Goal: Task Accomplishment & Management: Manage account settings

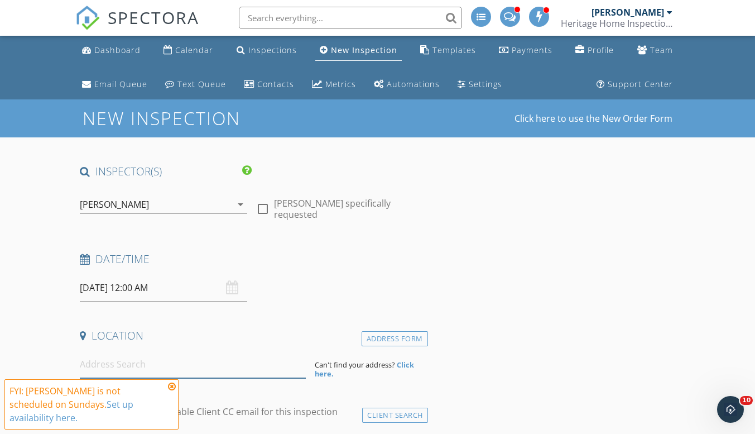
click at [133, 366] on input at bounding box center [193, 363] width 226 height 27
paste input "2729 SW Coast Ave, Lincoln City"
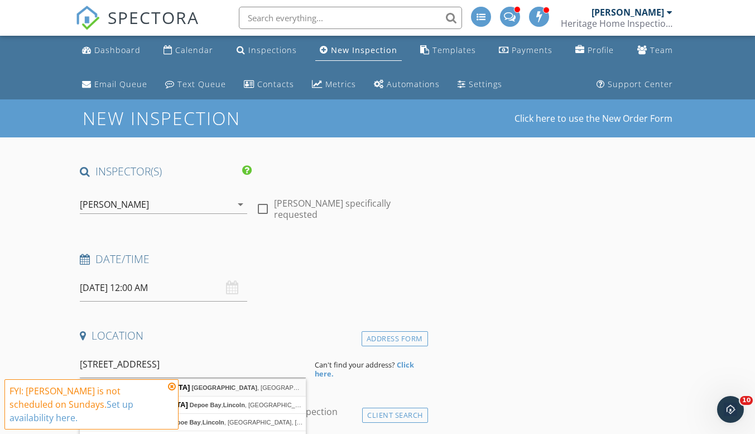
type input "2729 SW Coast Ave, Lincoln City, OR, USA"
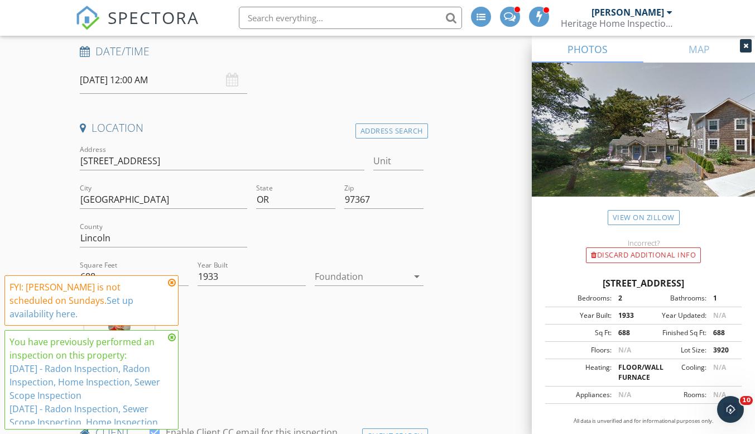
scroll to position [223, 0]
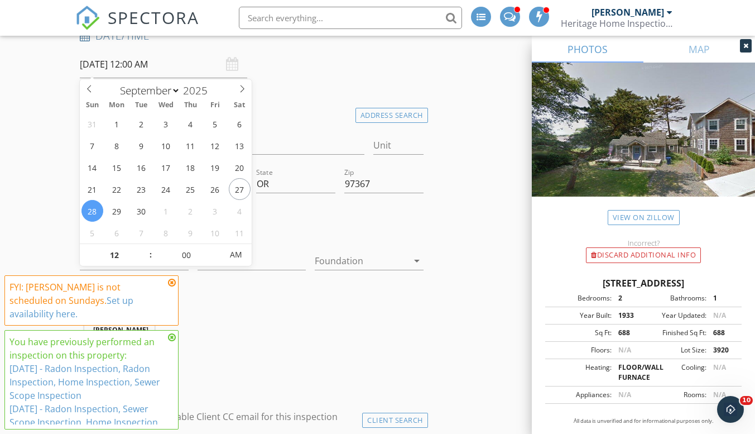
click at [113, 61] on input "09/28/2025 12:00 AM" at bounding box center [163, 64] width 167 height 27
type input "10/07/2025 12:00 AM"
select select "9"
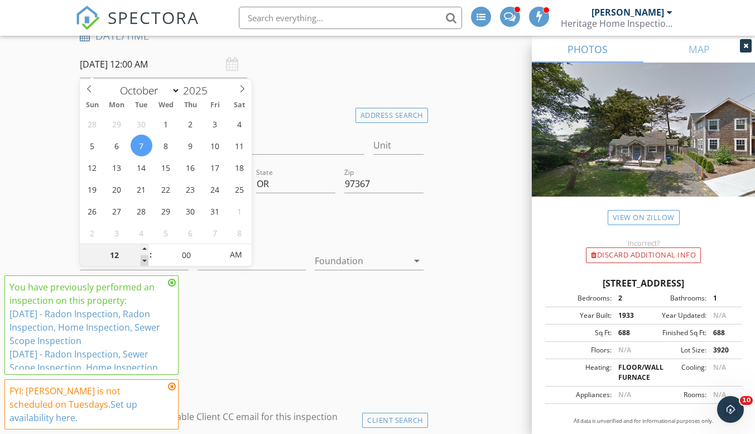
type input "10/07/2025 11:00 PM"
type input "11"
click at [145, 260] on span at bounding box center [145, 260] width 8 height 11
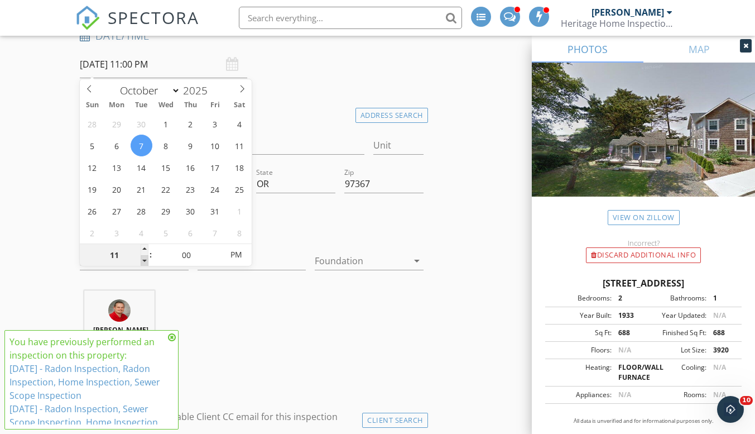
type input "10/07/2025 10:00 PM"
type input "10"
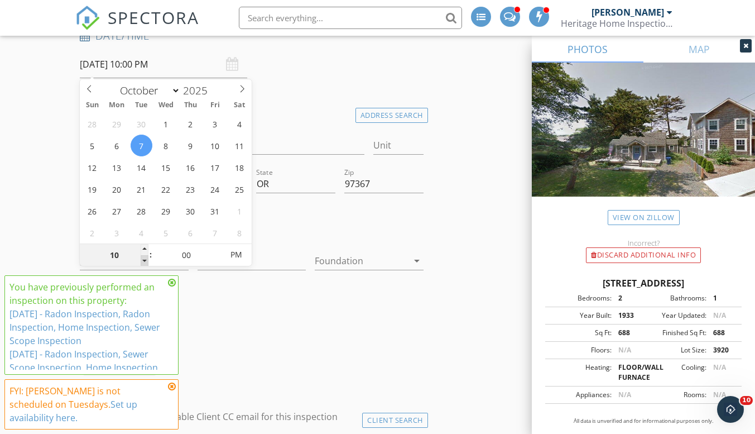
click at [145, 260] on span at bounding box center [145, 260] width 8 height 11
type input "10/07/2025 9:00 PM"
type input "09"
click at [143, 261] on span at bounding box center [145, 260] width 8 height 11
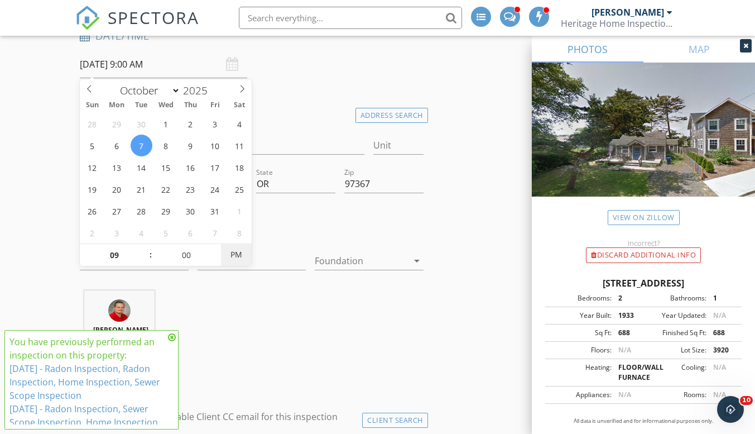
click at [223, 251] on span "PM" at bounding box center [236, 254] width 31 height 22
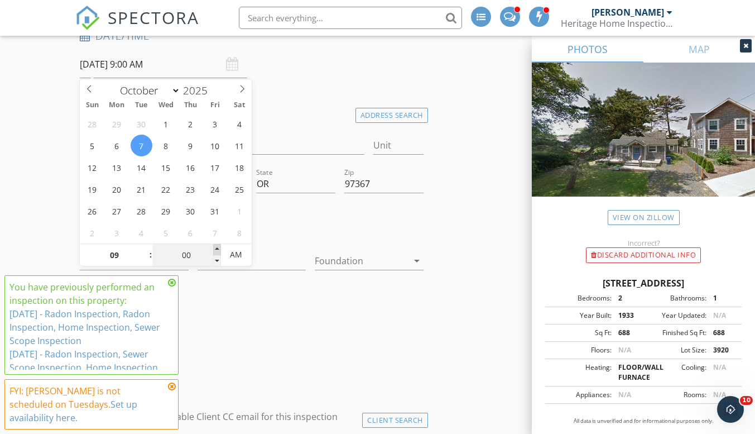
type input "10/07/2025 9:05 AM"
type input "05"
click at [219, 246] on span at bounding box center [217, 249] width 8 height 11
type input "10/07/2025 9:10 AM"
type input "10"
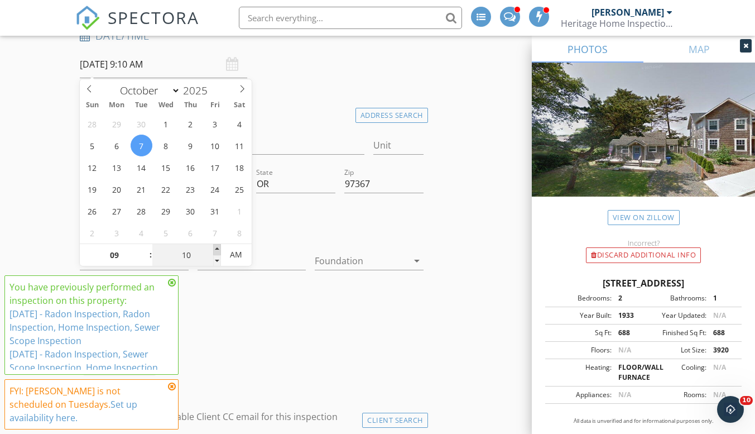
click at [219, 246] on span at bounding box center [217, 249] width 8 height 11
type input "10/07/2025 9:15 AM"
type input "15"
click at [219, 246] on span at bounding box center [217, 249] width 8 height 11
type input "10/07/2025 9:20 AM"
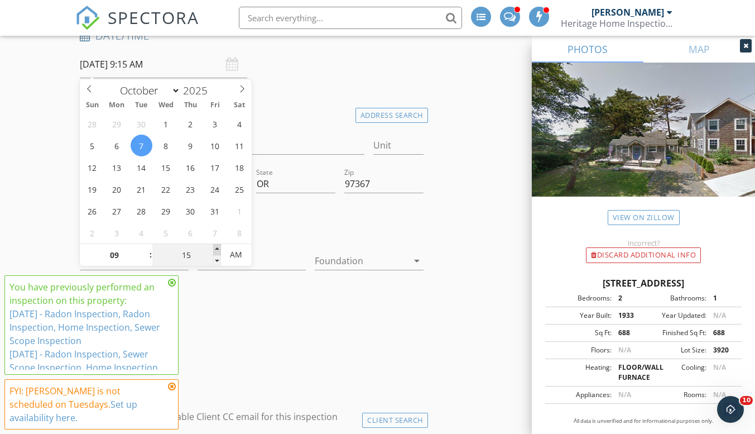
type input "20"
click at [219, 246] on span at bounding box center [217, 249] width 8 height 11
type input "10/07/2025 9:25 AM"
type input "25"
click at [219, 246] on span at bounding box center [217, 249] width 8 height 11
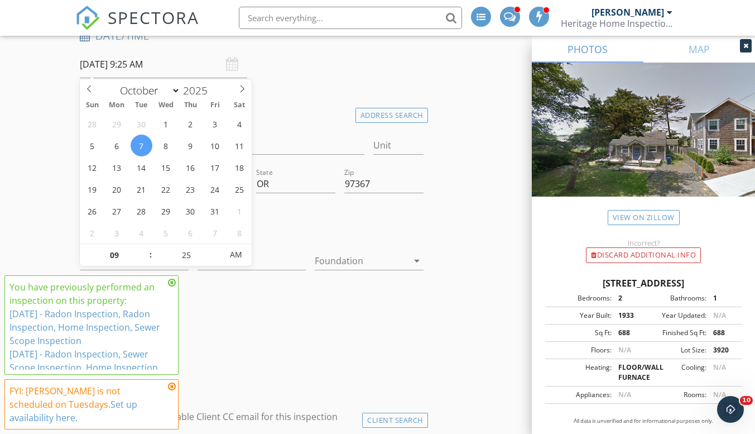
click at [217, 243] on div "09 : 25 AM" at bounding box center [166, 254] width 172 height 22
type input "10/07/2025 9:30 AM"
type input "30"
click at [218, 250] on span at bounding box center [217, 249] width 8 height 11
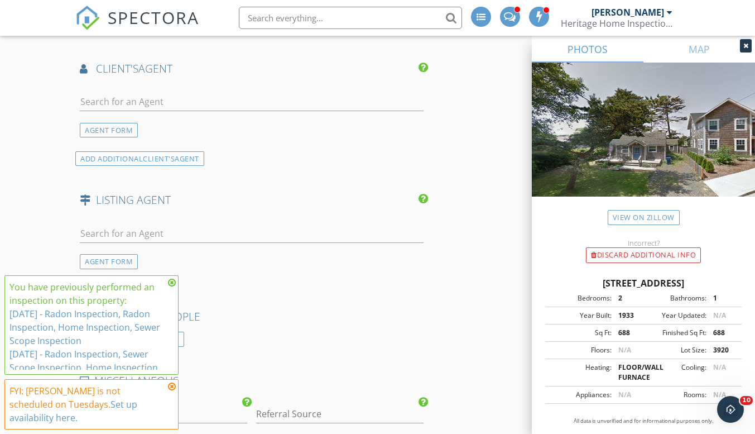
scroll to position [1451, 0]
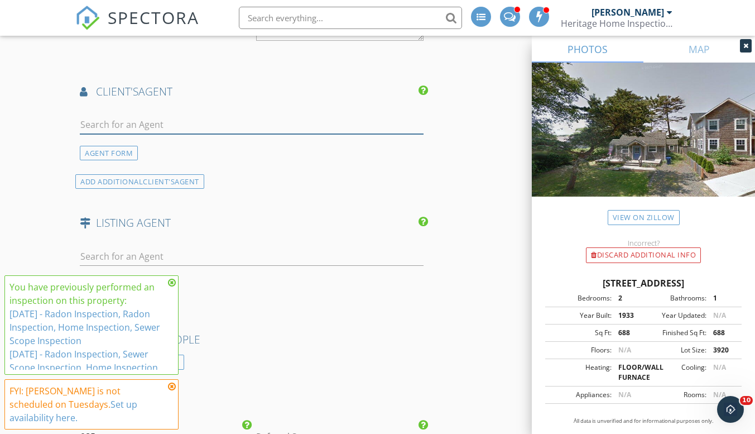
click at [199, 129] on input "text" at bounding box center [251, 125] width 343 height 18
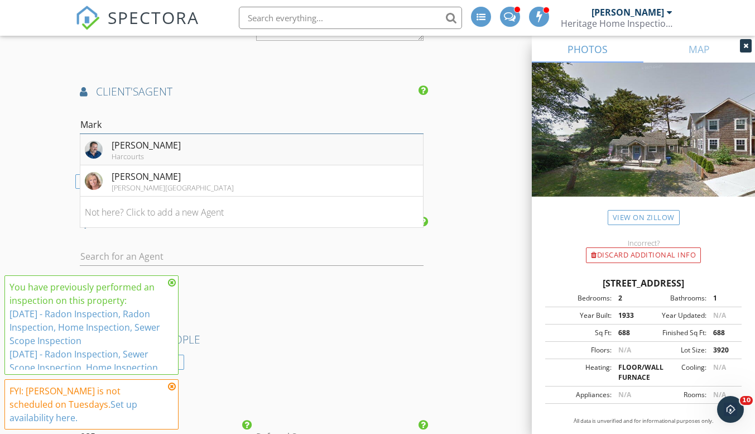
type input "Mark"
click at [109, 151] on div "Mark Jones Harcourts" at bounding box center [133, 149] width 96 height 22
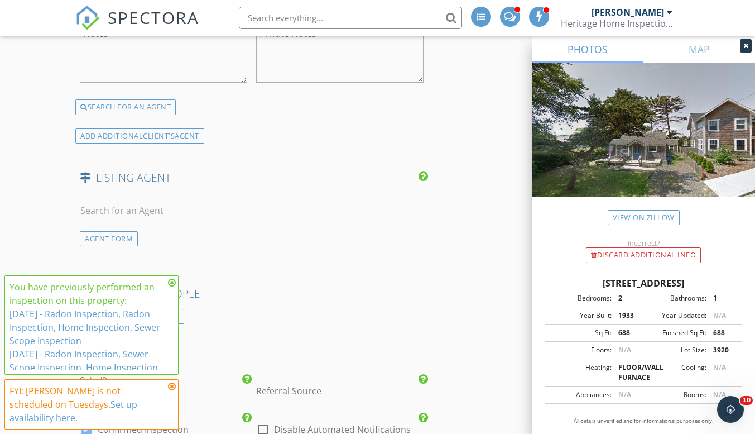
scroll to position [2009, 0]
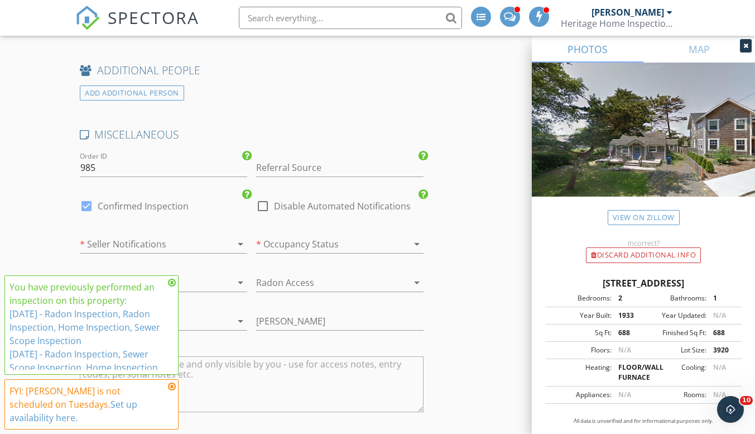
click at [161, 211] on label "Confirmed Inspection" at bounding box center [143, 205] width 91 height 11
checkbox input "false"
checkbox input "true"
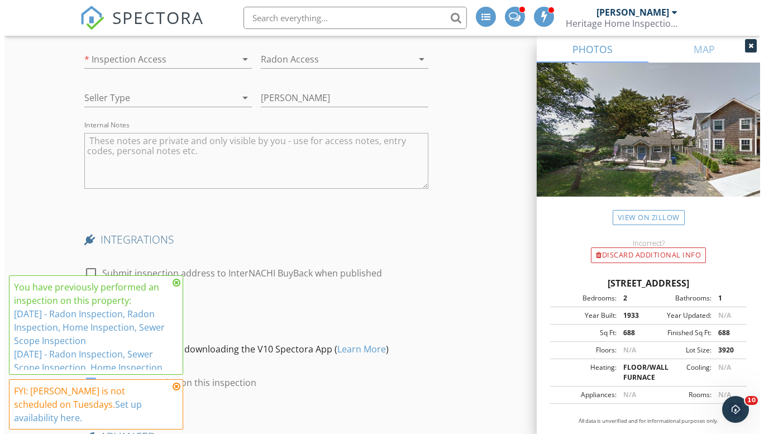
scroll to position [2357, 0]
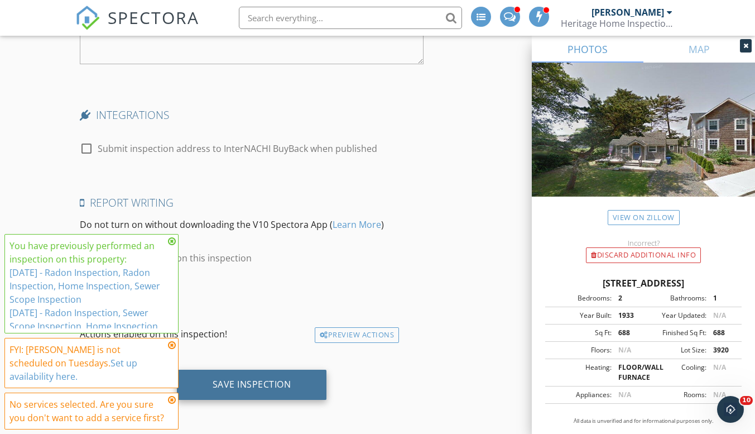
click at [273, 386] on div "Save Inspection" at bounding box center [252, 383] width 79 height 11
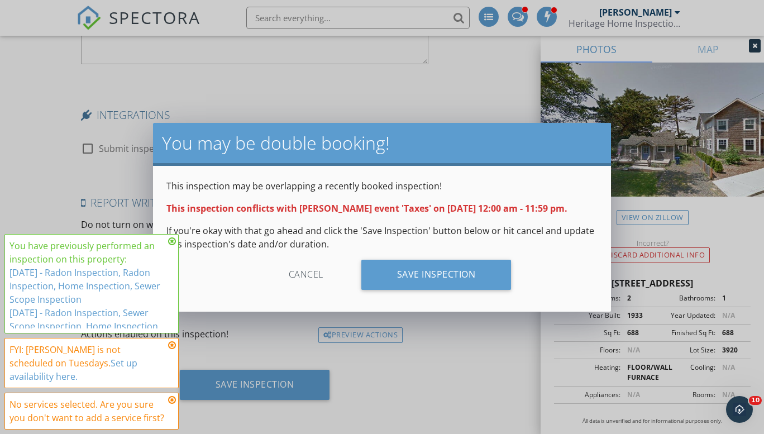
drag, startPoint x: 460, startPoint y: 268, endPoint x: 448, endPoint y: 250, distance: 22.1
click at [459, 268] on div "Save Inspection" at bounding box center [436, 275] width 150 height 30
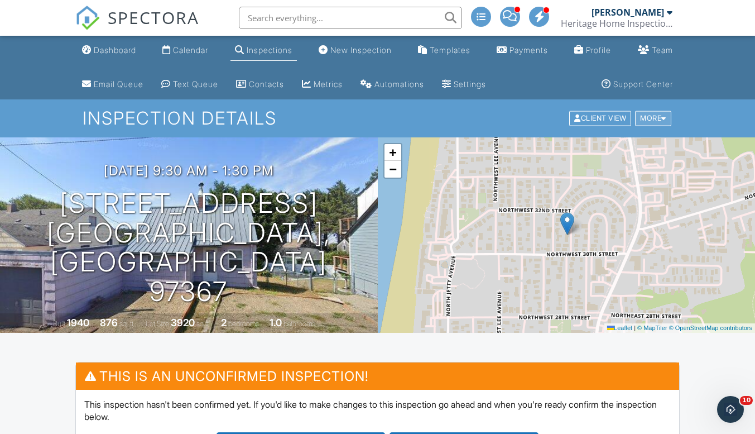
click at [641, 116] on div "More" at bounding box center [653, 118] width 36 height 15
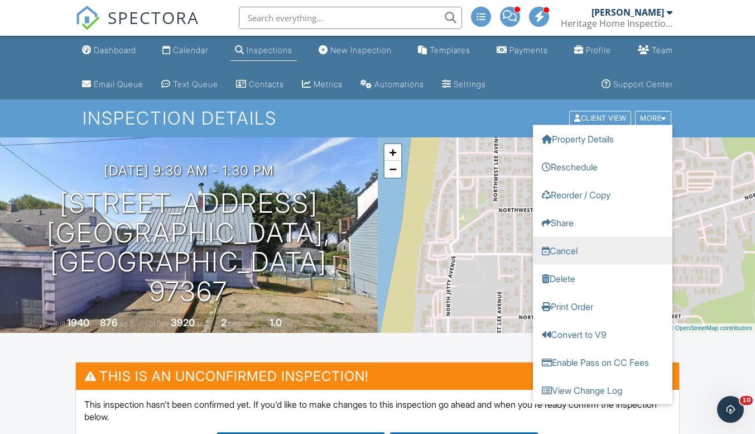
click at [579, 249] on link "Cancel" at bounding box center [603, 251] width 140 height 28
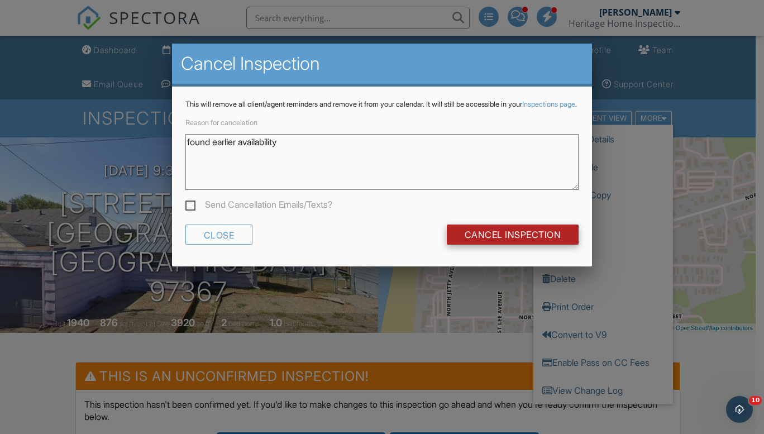
type textarea "found earlier availability"
click at [553, 242] on input "Cancel Inspection" at bounding box center [512, 234] width 132 height 20
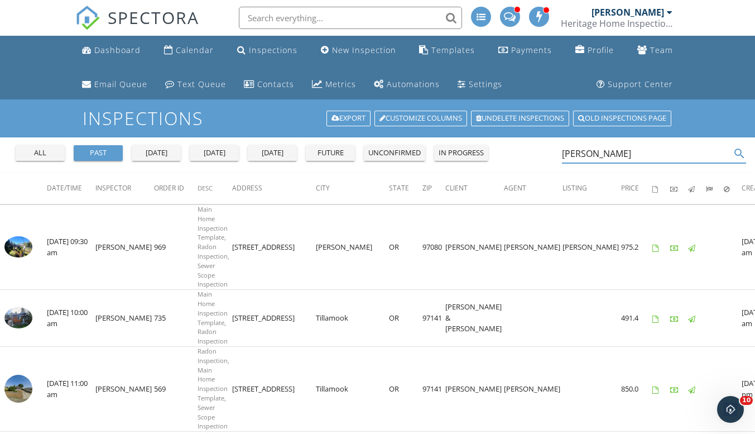
click at [407, 156] on div "unconfirmed" at bounding box center [394, 152] width 52 height 11
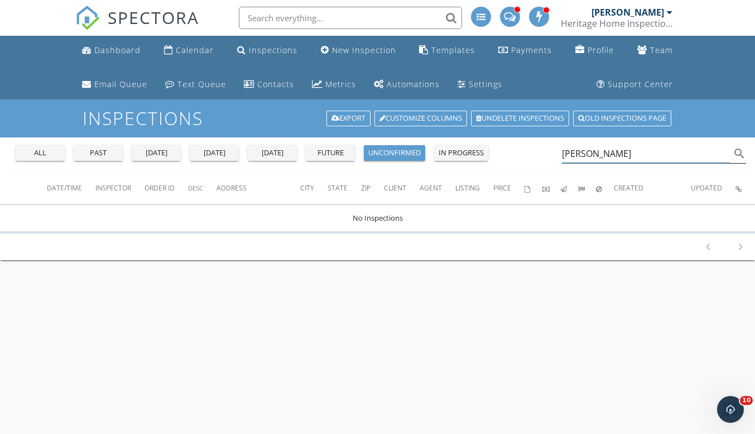
click at [603, 159] on input "daniel" at bounding box center [646, 154] width 169 height 18
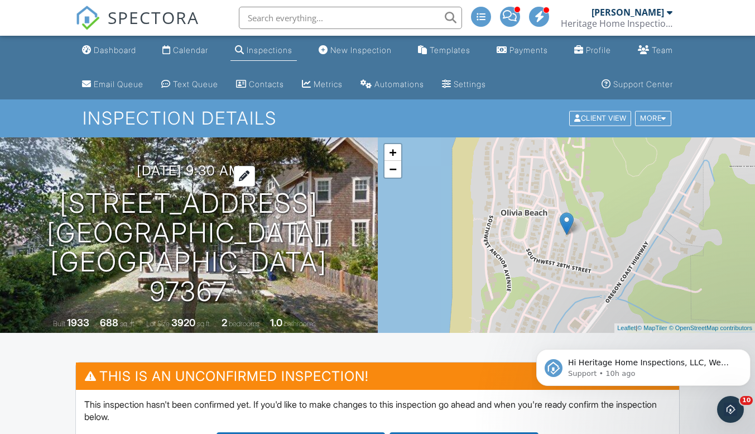
click at [170, 178] on h3 "10/07/2025 9:30 am" at bounding box center [189, 170] width 104 height 15
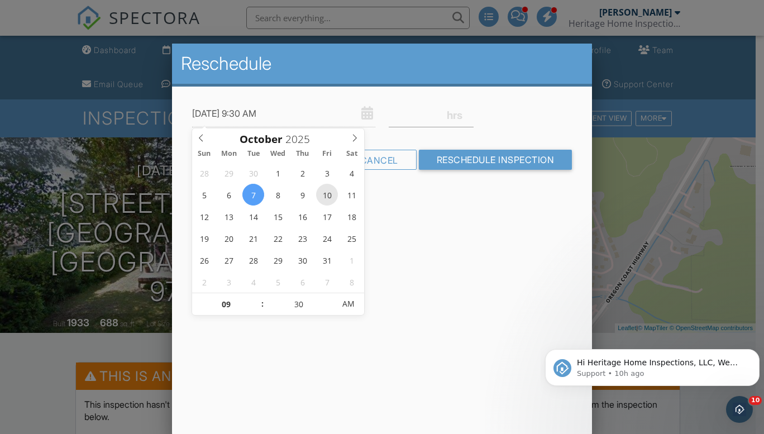
type input "10/10/2025 9:30 AM"
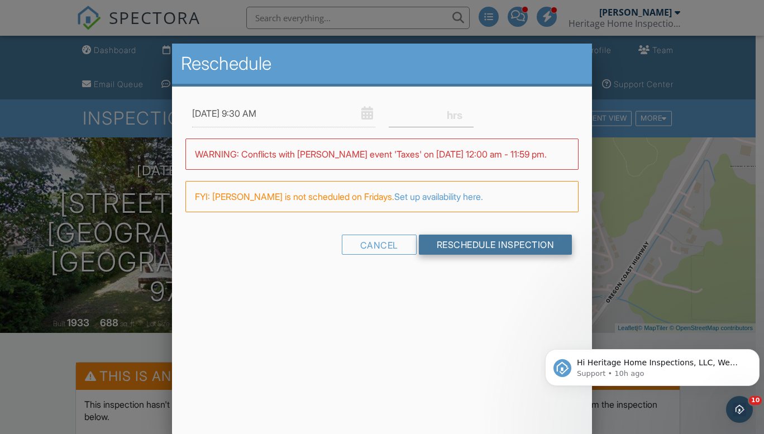
click at [492, 246] on input "Reschedule Inspection" at bounding box center [495, 244] width 153 height 20
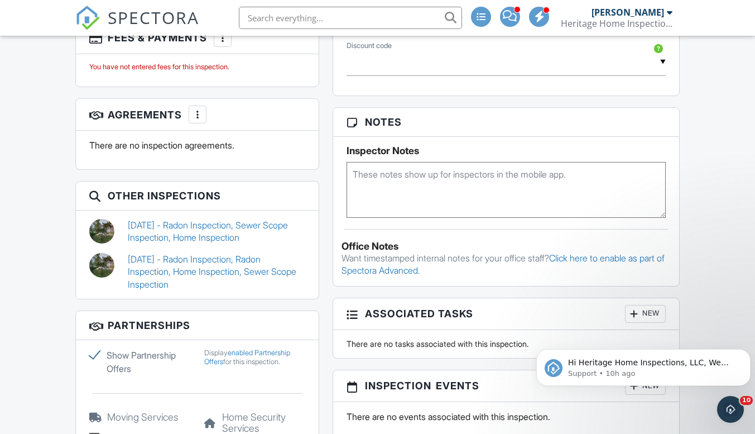
scroll to position [837, 0]
click at [374, 191] on textarea at bounding box center [506, 190] width 319 height 56
drag, startPoint x: 492, startPoint y: 171, endPoint x: 444, endPoint y: 180, distance: 48.8
click at [444, 180] on textarea "will hear by 5 pm on [DATE]." at bounding box center [506, 190] width 319 height 56
click at [443, 179] on textarea "will hear by 5 pm on [DATE]." at bounding box center [506, 190] width 319 height 56
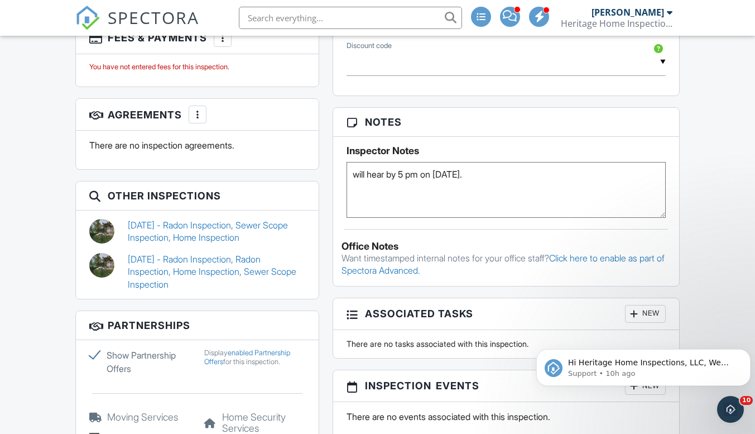
drag, startPoint x: 441, startPoint y: 176, endPoint x: 494, endPoint y: 172, distance: 52.6
click at [494, 172] on textarea "will hear by 5 pm on [DATE]." at bounding box center [506, 190] width 319 height 56
type textarea "will hear by 5 pm on [DATE]."
click at [713, 209] on div "Dashboard Calendar Inspections New Inspection Templates Payments Profile Team E…" at bounding box center [377, 30] width 755 height 1662
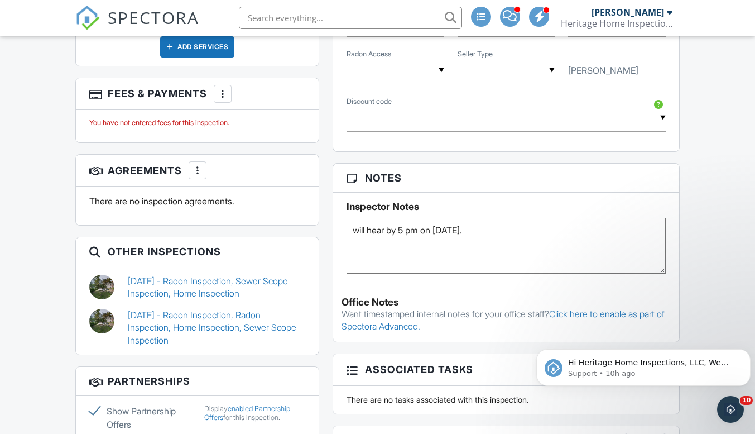
scroll to position [670, 0]
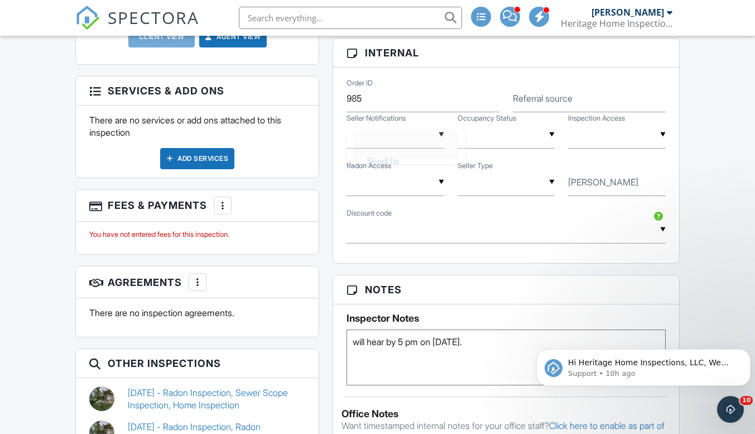
click at [390, 137] on div "▼ Send to [PERSON_NAME]'s Agent Send to Seller's Agent Send to Buyer's Agent Se…" at bounding box center [395, 134] width 97 height 27
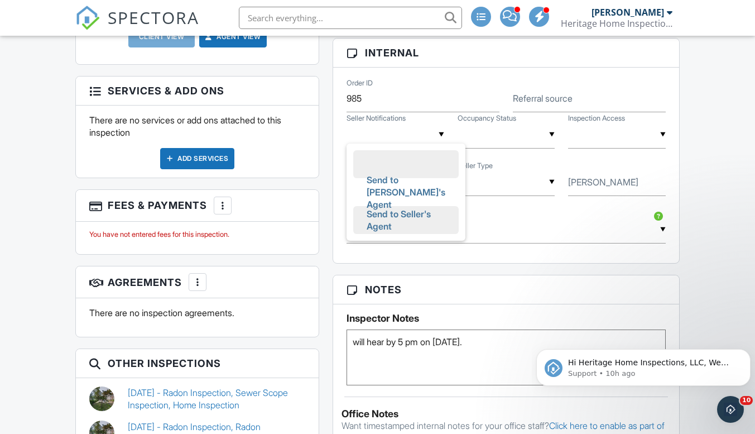
click at [397, 218] on span "Send to Seller's Agent" at bounding box center [406, 220] width 97 height 40
type input "Send to Seller's Agent"
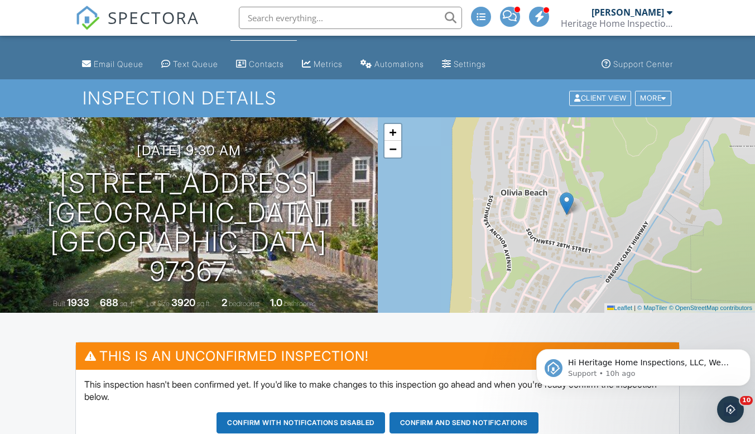
scroll to position [0, 0]
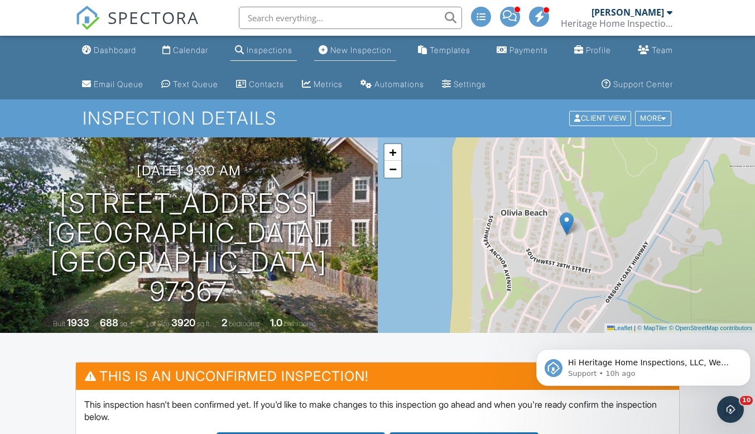
click at [369, 56] on link "New Inspection" at bounding box center [355, 50] width 82 height 21
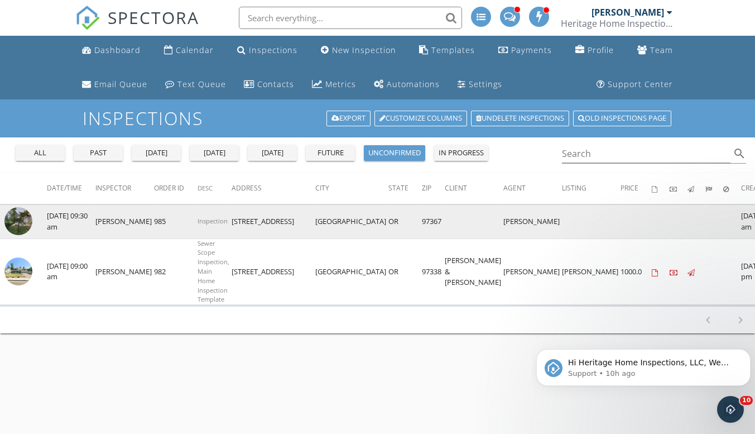
click at [21, 220] on img at bounding box center [18, 221] width 28 height 28
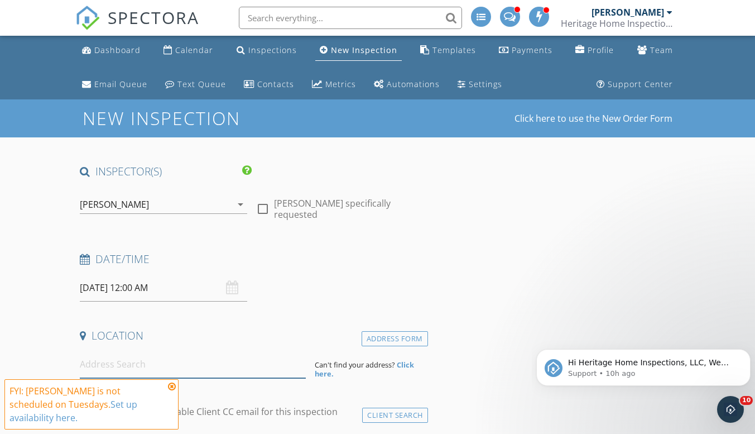
paste input "4119 ne keel ave"
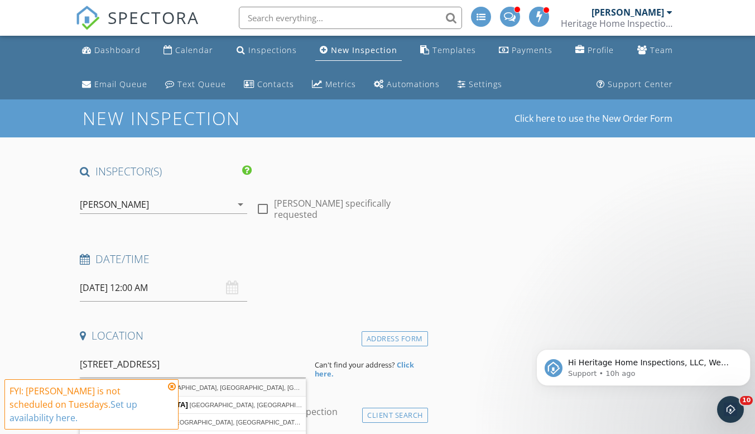
type input "4119 NE Keel Ave, Lincoln City, OR, USA"
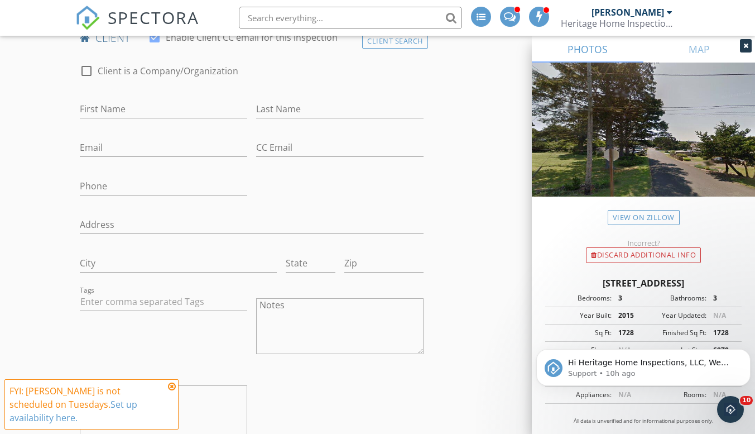
scroll to position [614, 0]
